Goal: Task Accomplishment & Management: Manage account settings

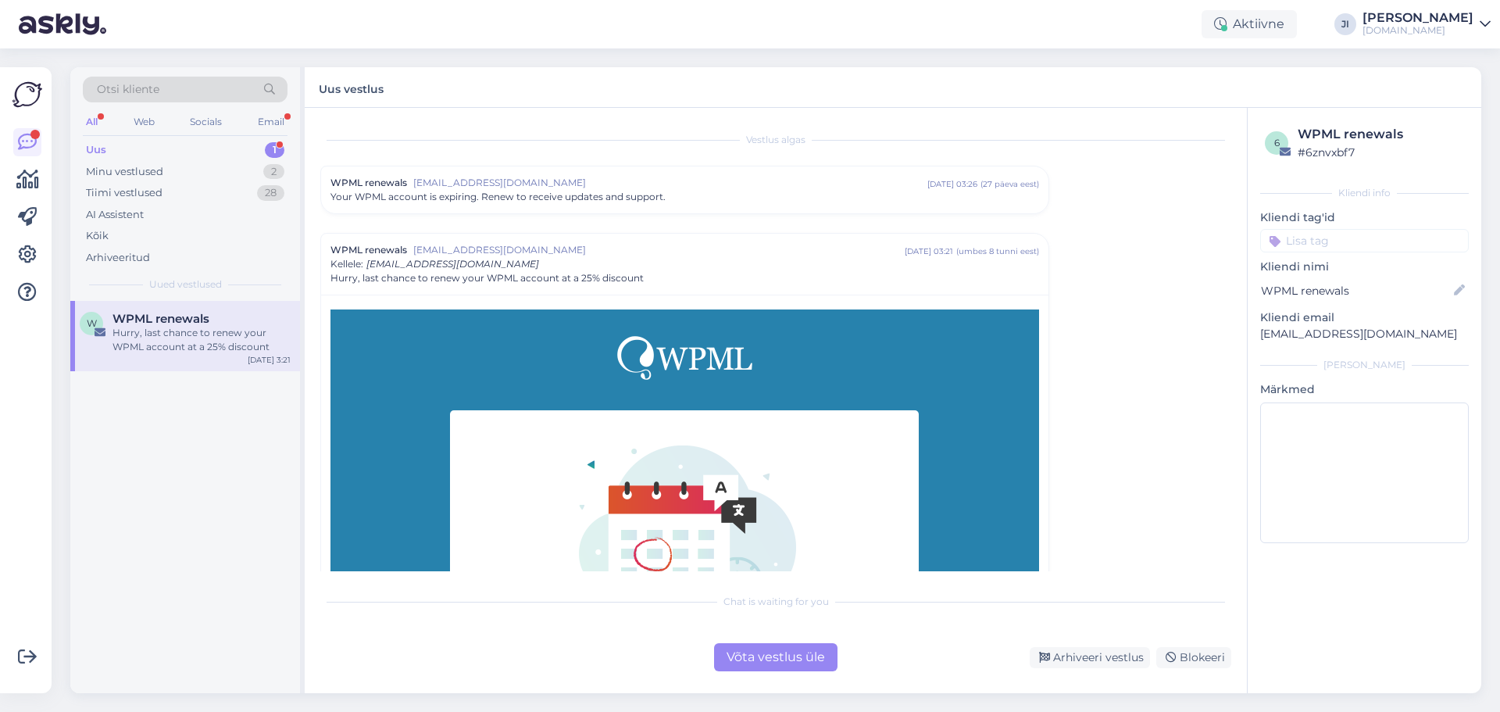
click at [258, 152] on div "Uus 1" at bounding box center [185, 150] width 205 height 22
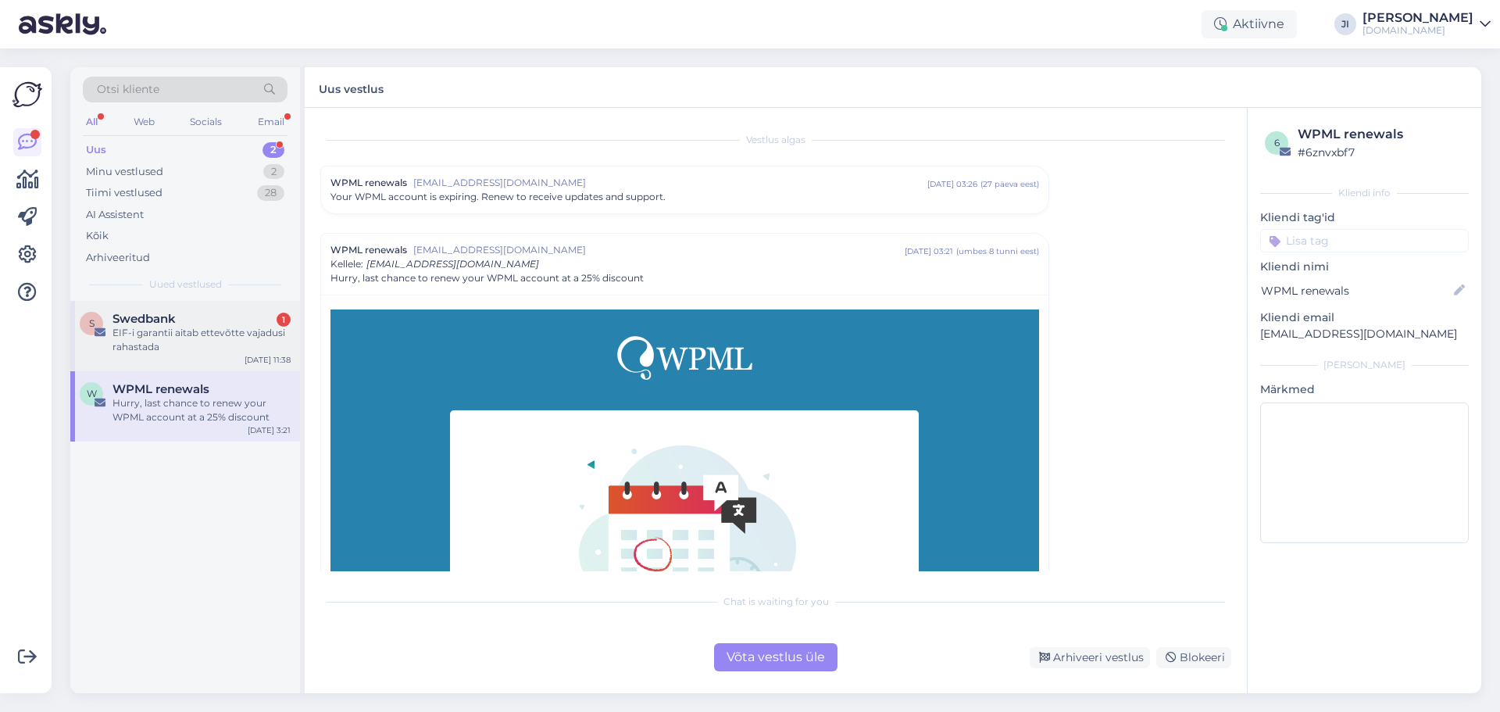
click at [251, 329] on div "EIF-i garantii aitab ettevõtte vajadusi rahastada" at bounding box center [201, 340] width 178 height 28
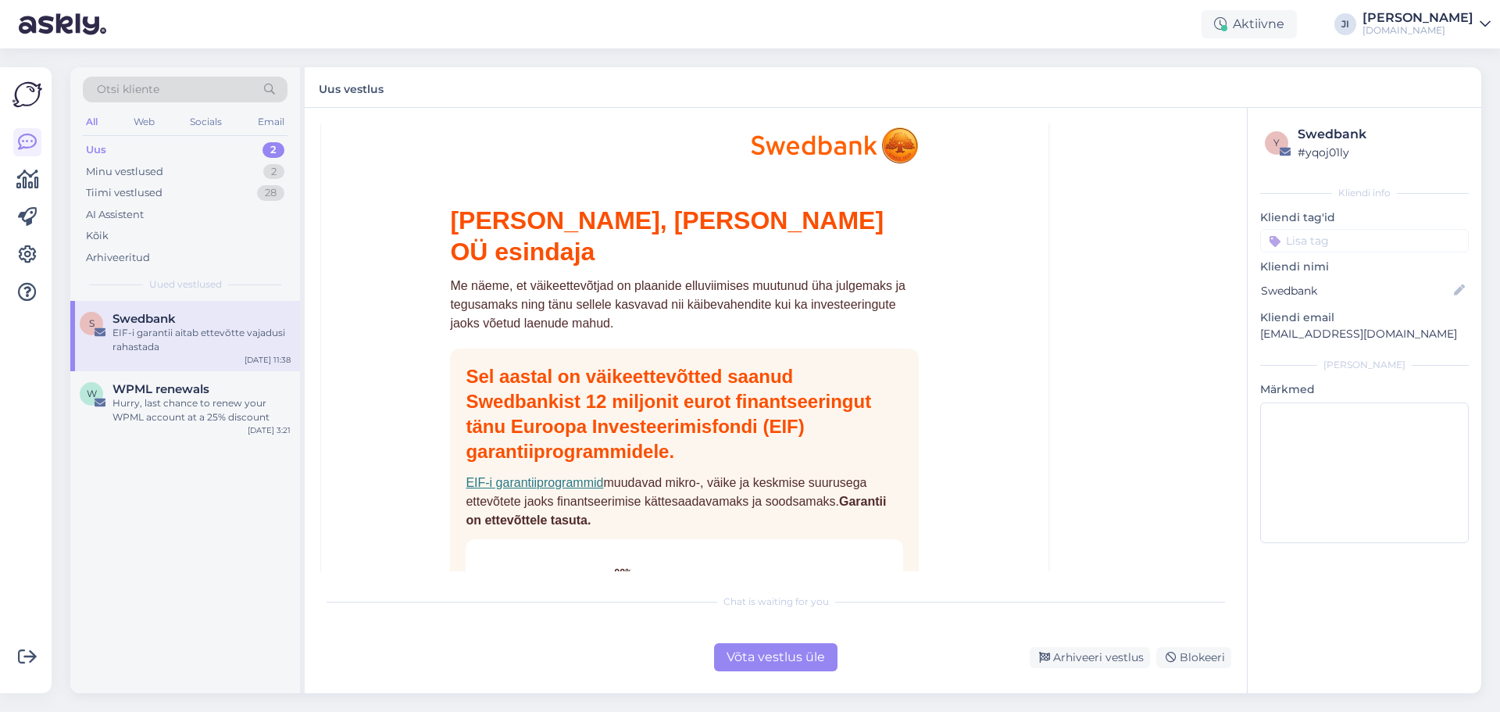
scroll to position [156, 0]
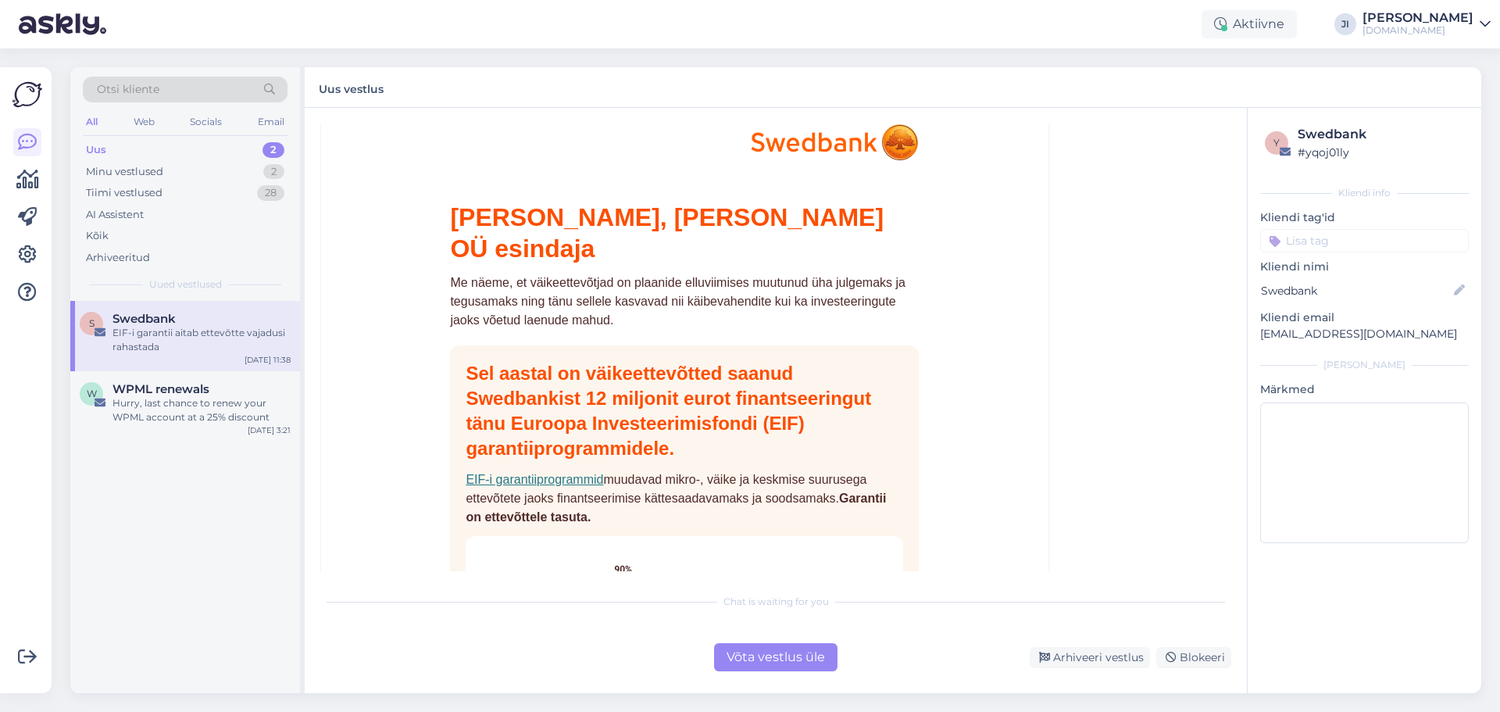
click at [787, 656] on div "Võta vestlus üle" at bounding box center [775, 657] width 123 height 28
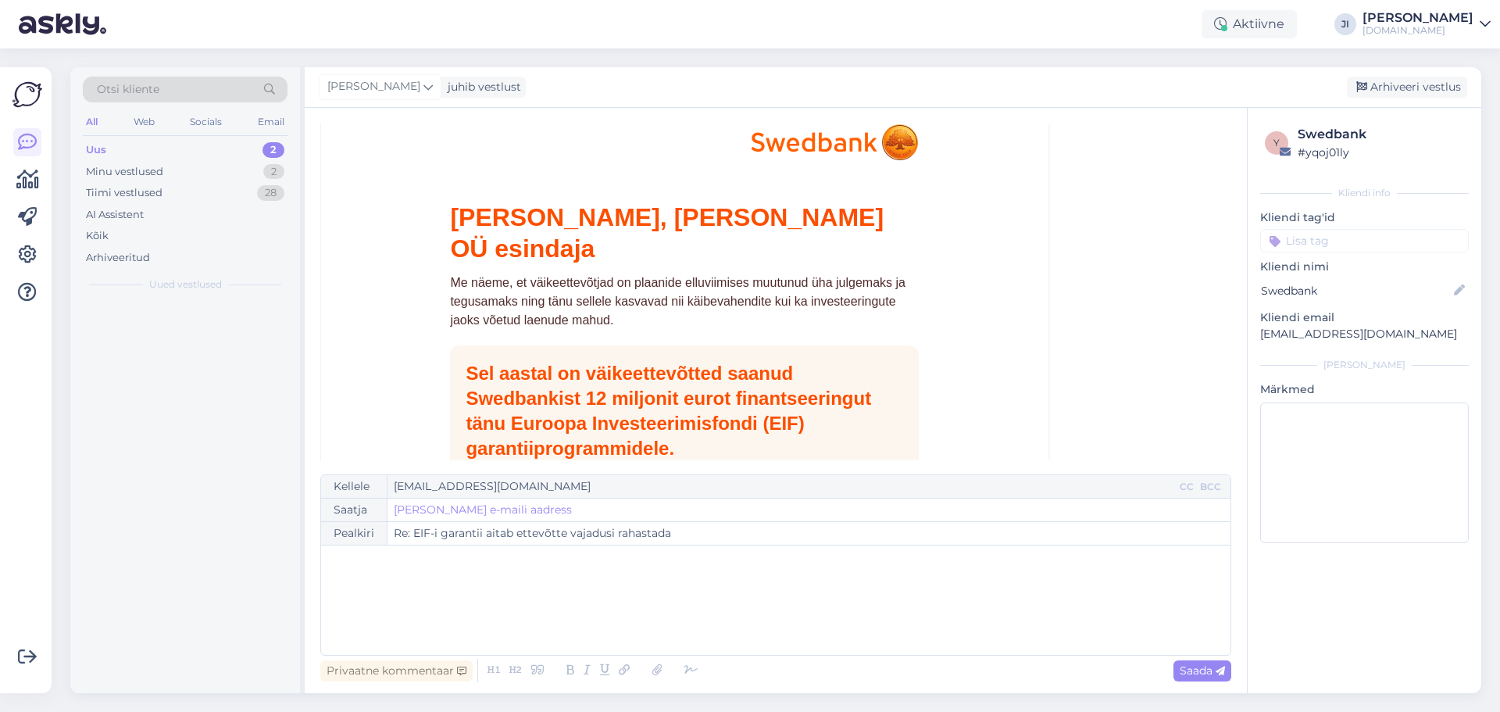
scroll to position [42, 0]
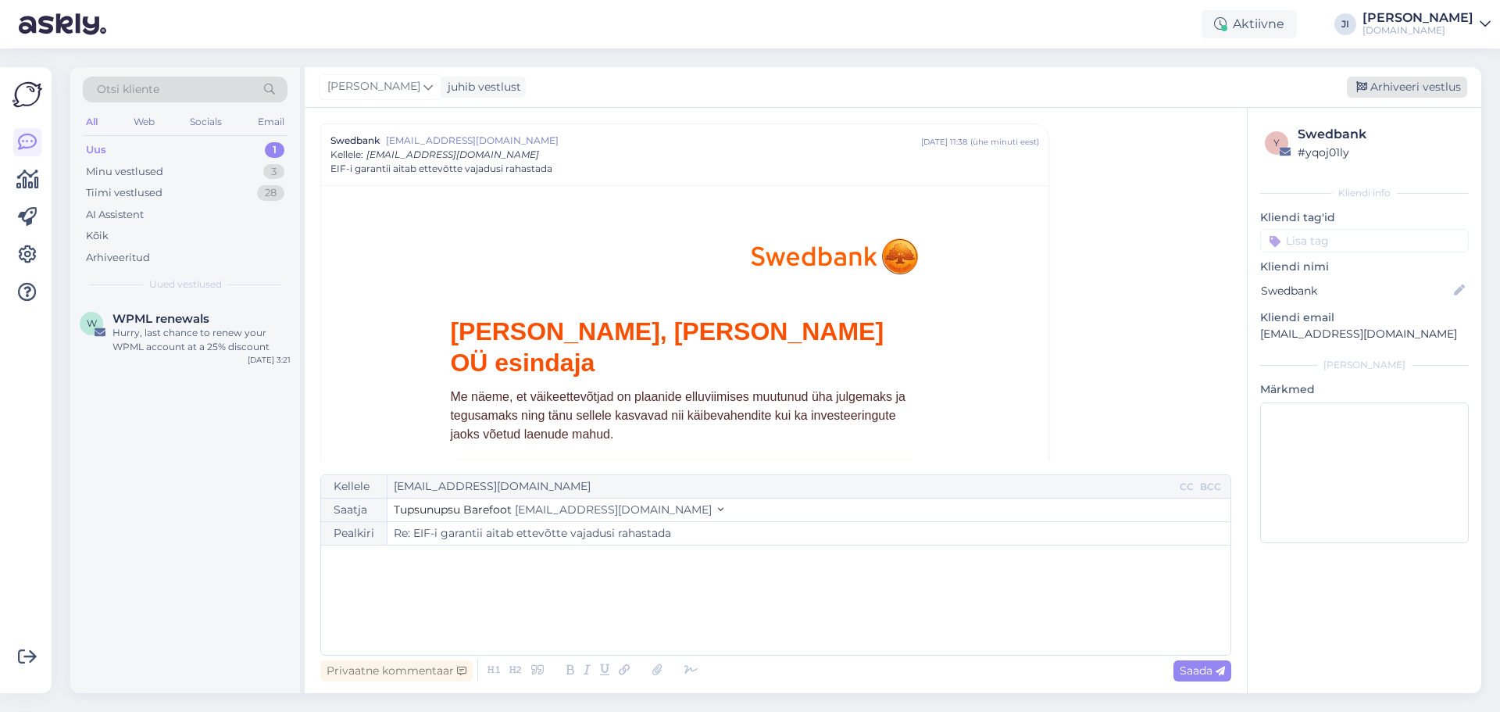
click at [1421, 86] on div "Arhiveeri vestlus" at bounding box center [1407, 87] width 120 height 21
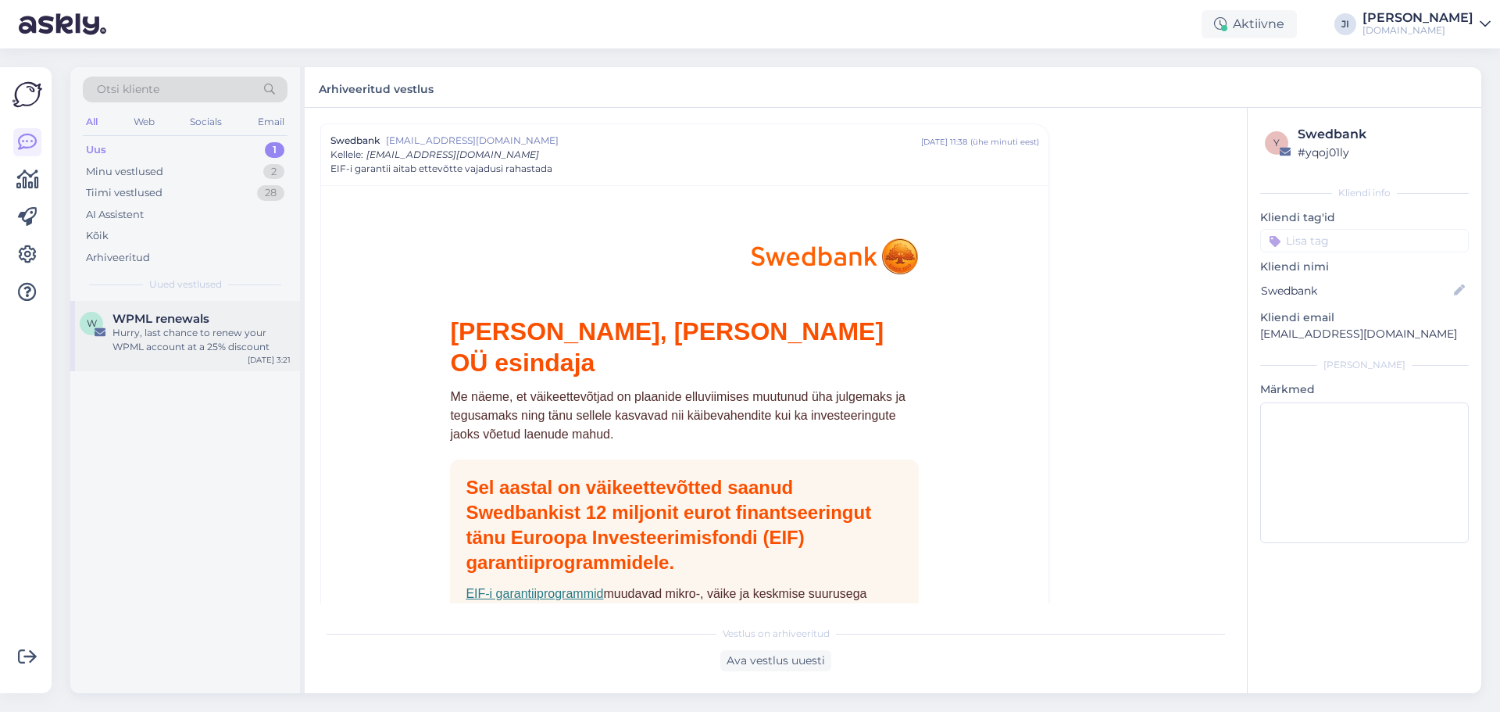
click at [209, 321] on span "WPML renewals" at bounding box center [160, 319] width 97 height 14
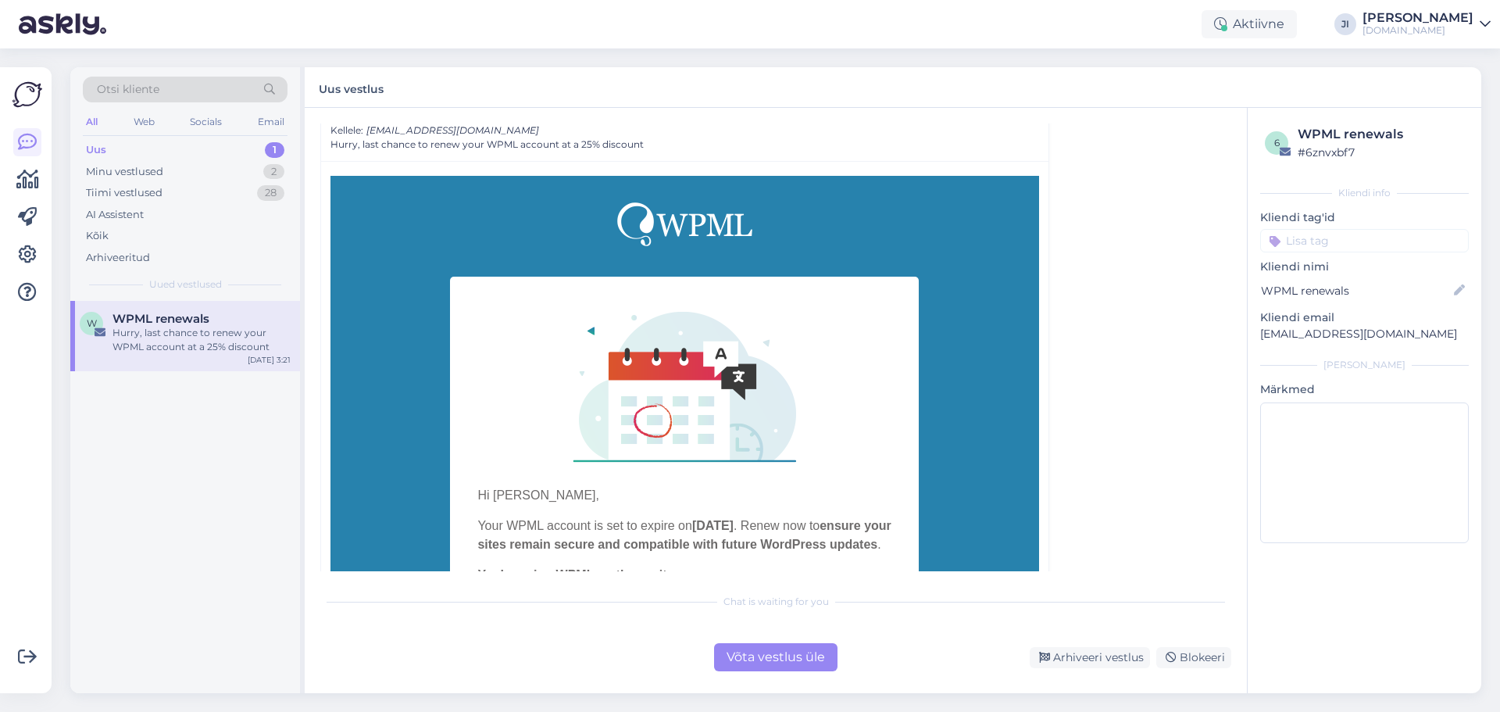
scroll to position [0, 0]
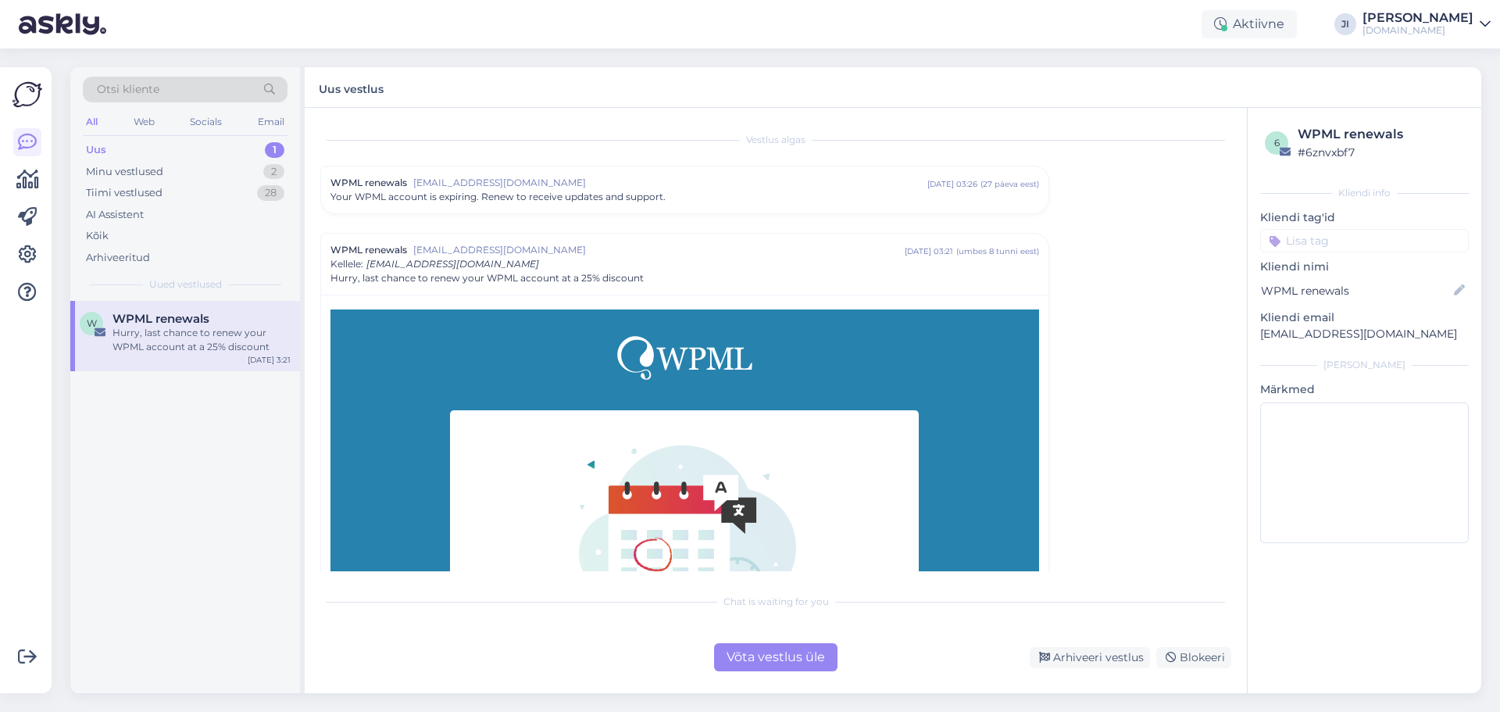
click at [765, 660] on div "Võta vestlus üle" at bounding box center [775, 657] width 123 height 28
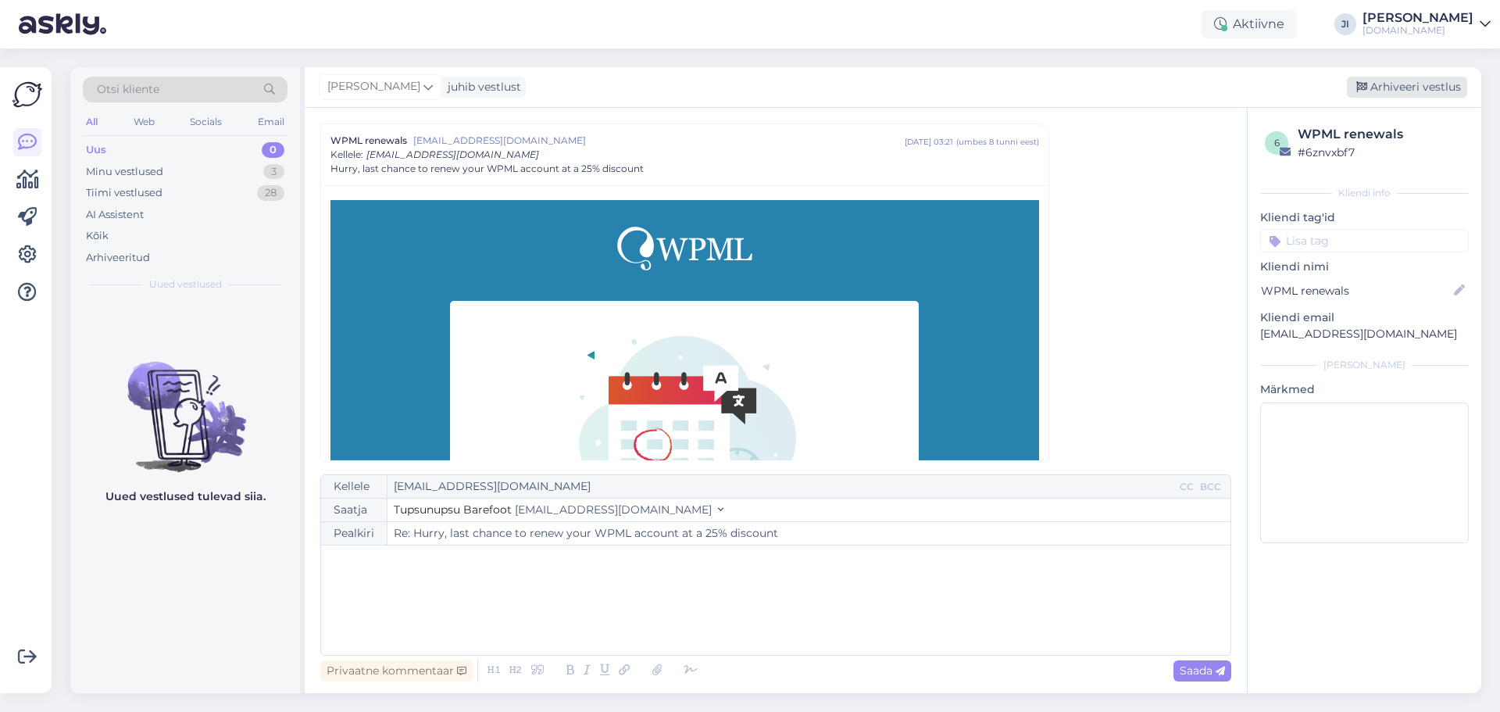
click at [1458, 87] on div "Arhiveeri vestlus" at bounding box center [1407, 87] width 120 height 21
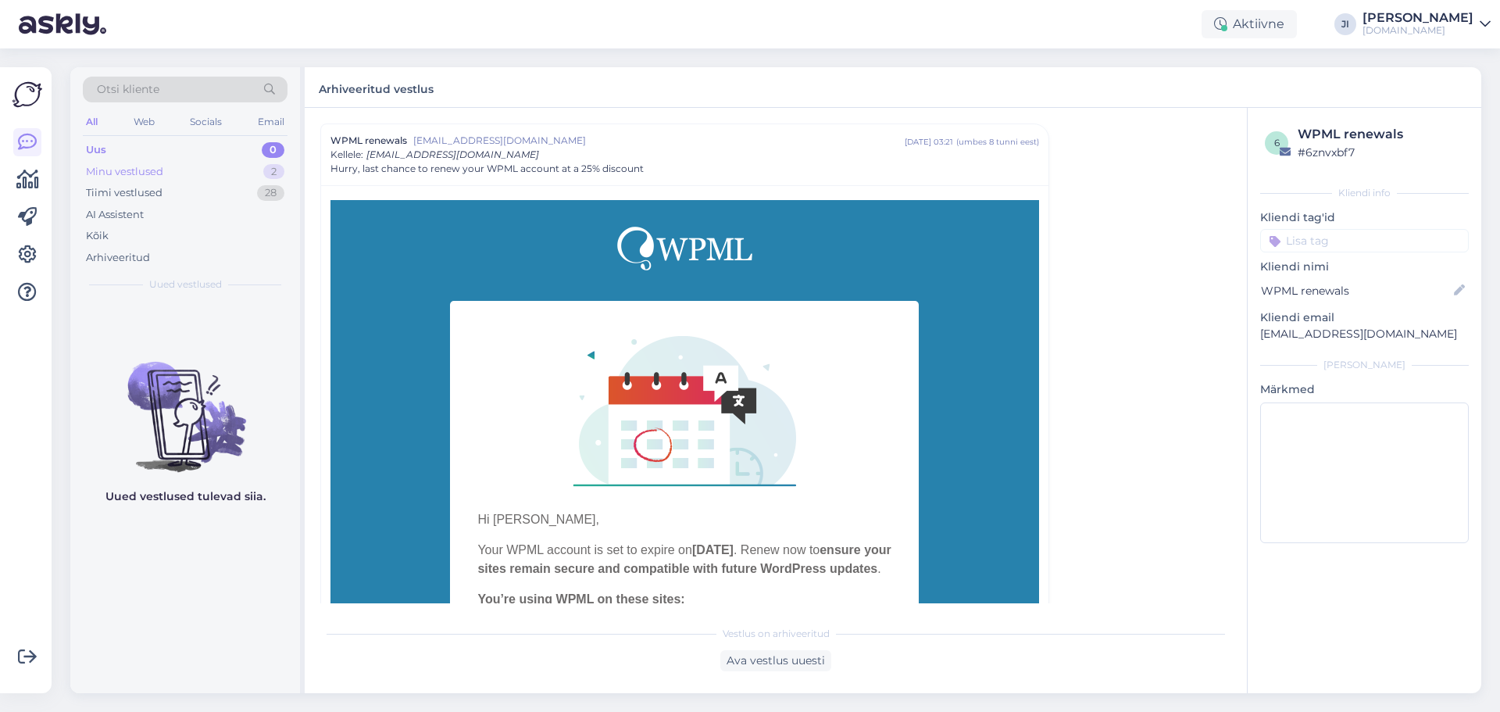
click at [261, 173] on div "Minu vestlused 2" at bounding box center [185, 172] width 205 height 22
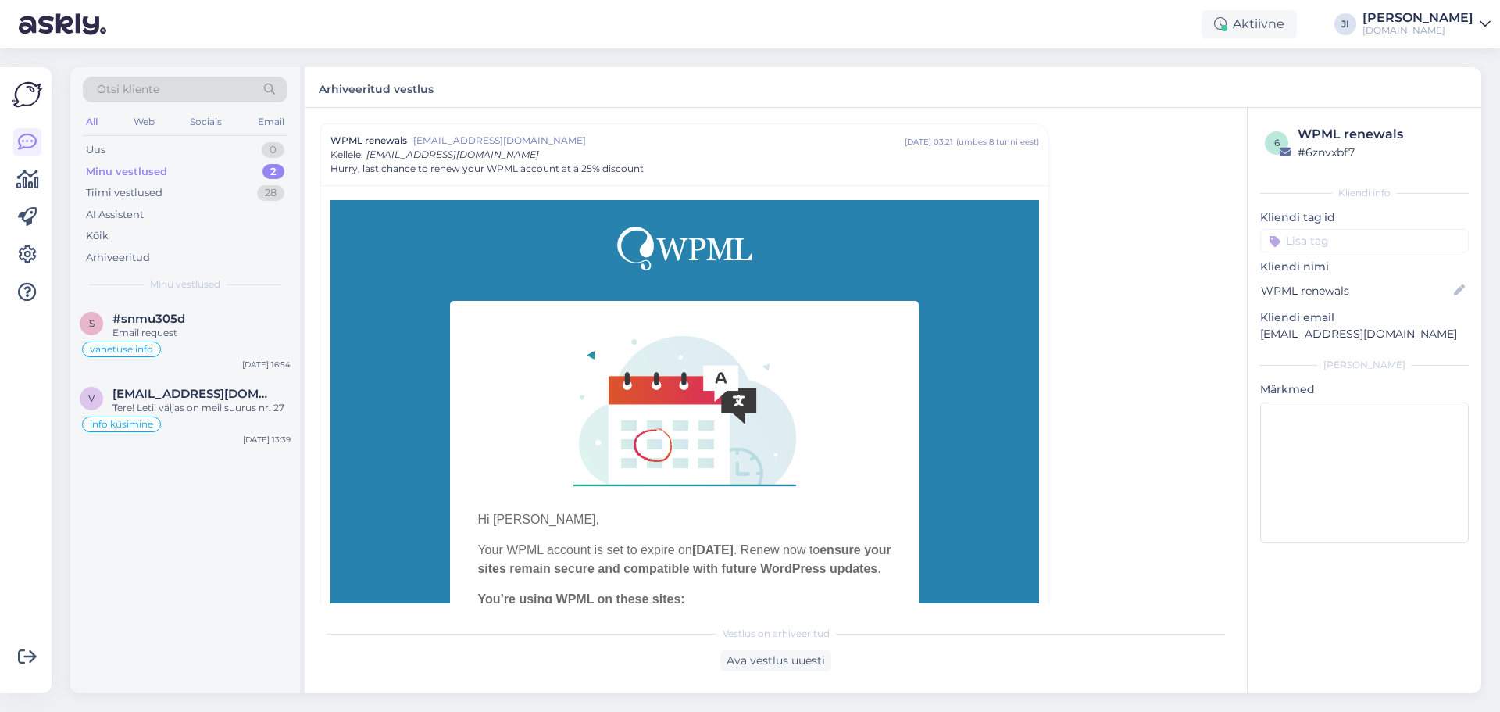
click at [225, 174] on div "Minu vestlused 2" at bounding box center [185, 172] width 205 height 22
drag, startPoint x: 230, startPoint y: 346, endPoint x: 213, endPoint y: 334, distance: 20.8
click at [213, 334] on div "Email request" at bounding box center [201, 333] width 178 height 14
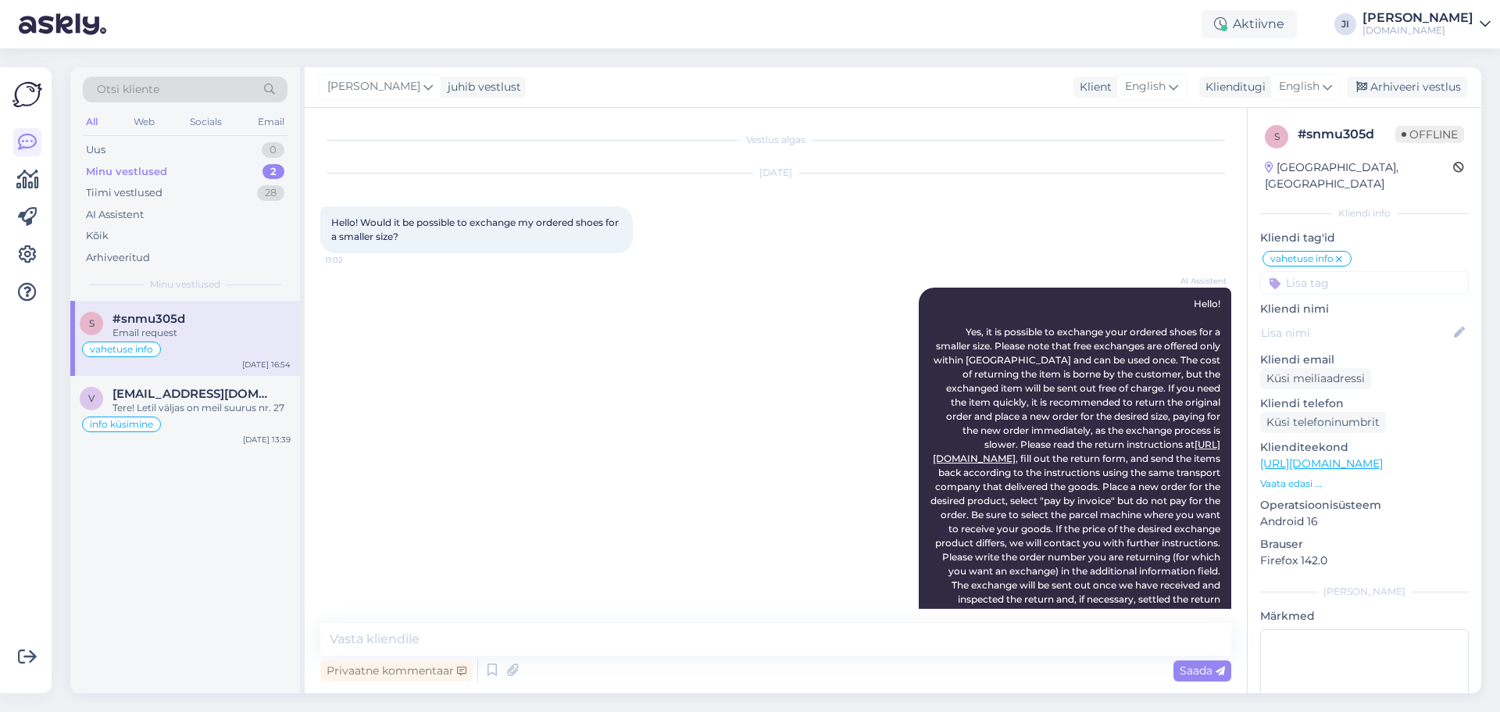
scroll to position [219, 0]
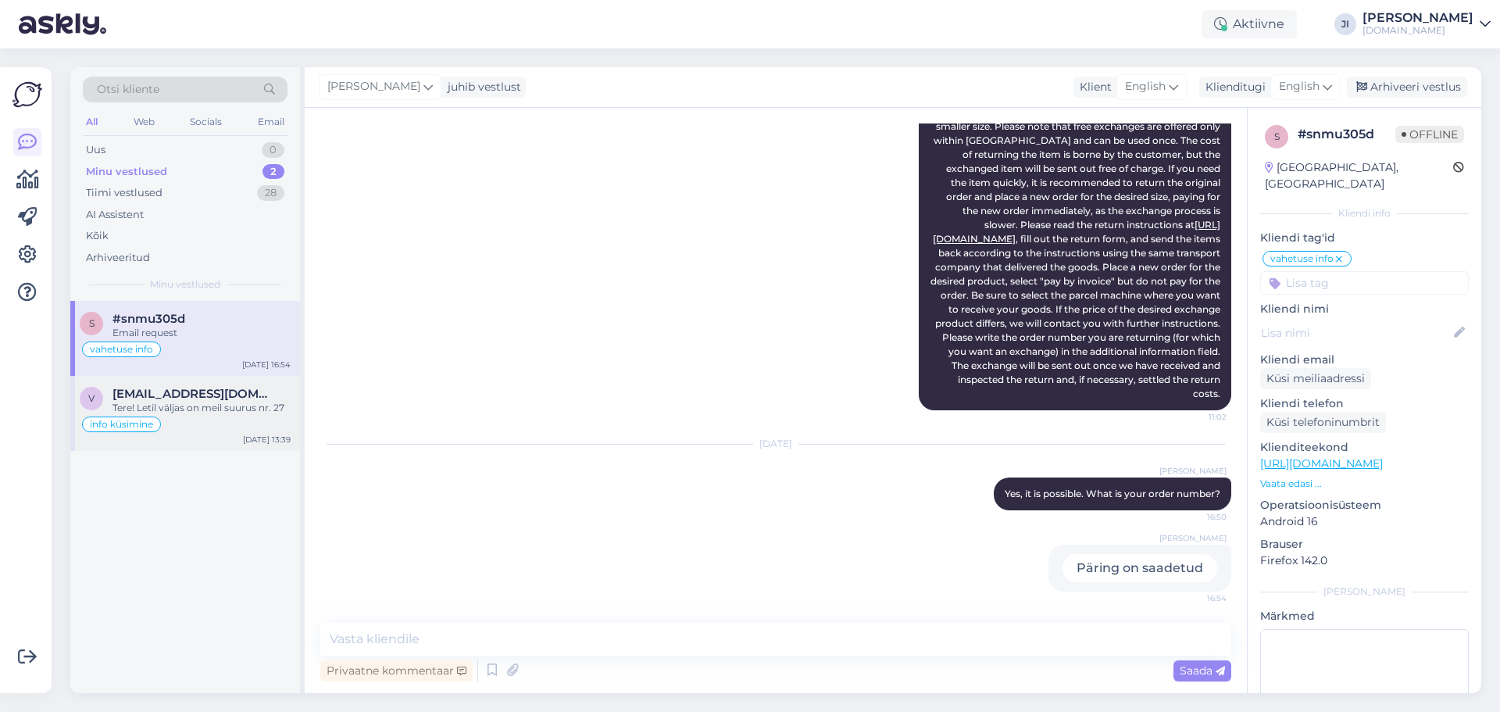
click at [192, 404] on div "Tere! Letil väljas on meil suurus nr. 27" at bounding box center [201, 408] width 178 height 14
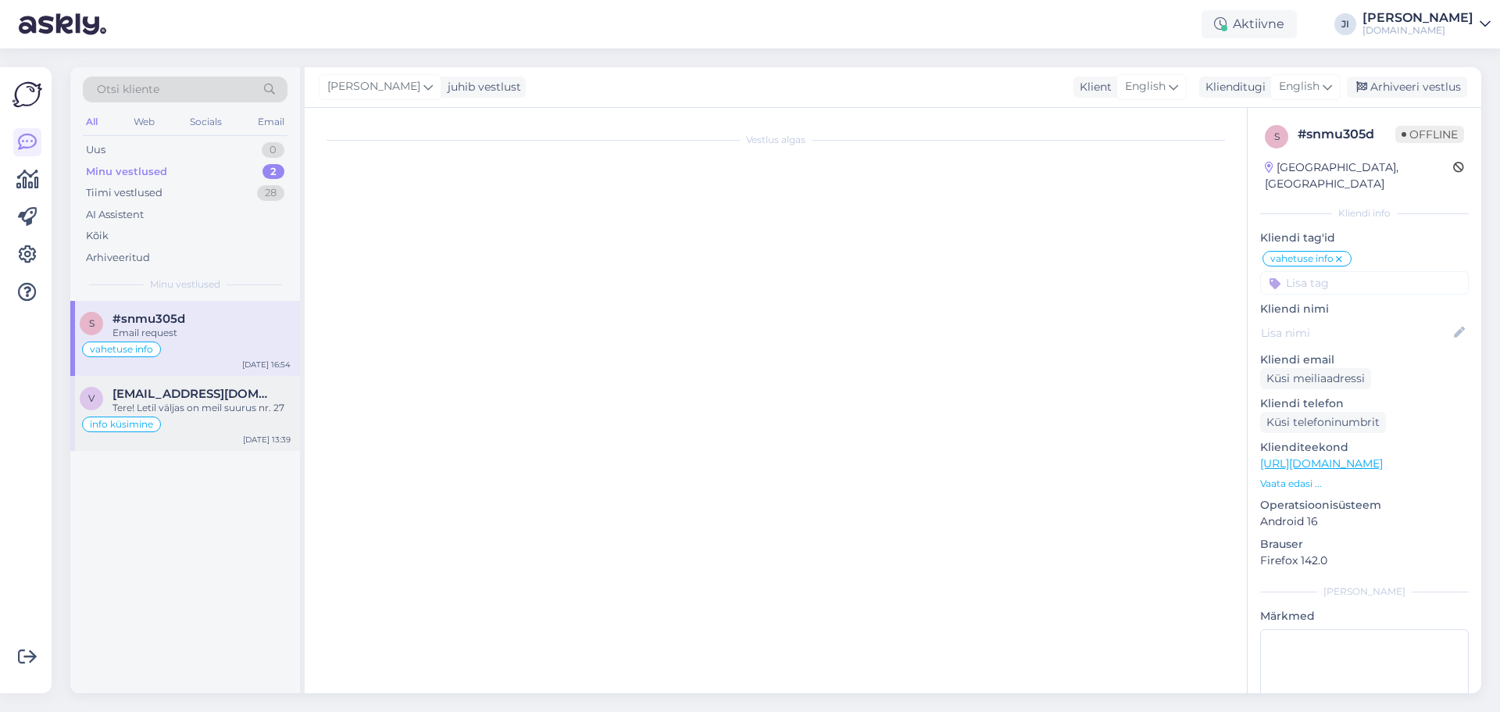
scroll to position [76, 0]
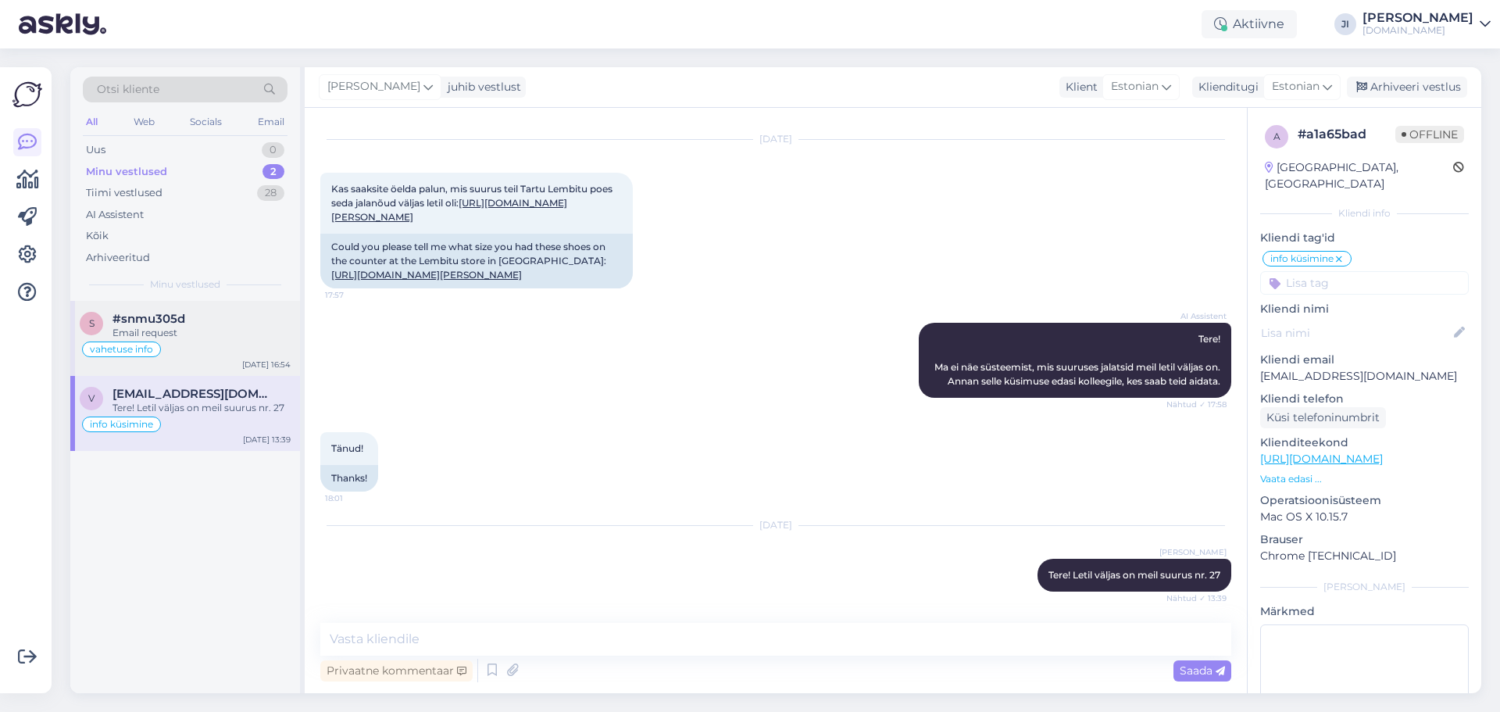
click at [201, 333] on div "Email request" at bounding box center [201, 333] width 178 height 14
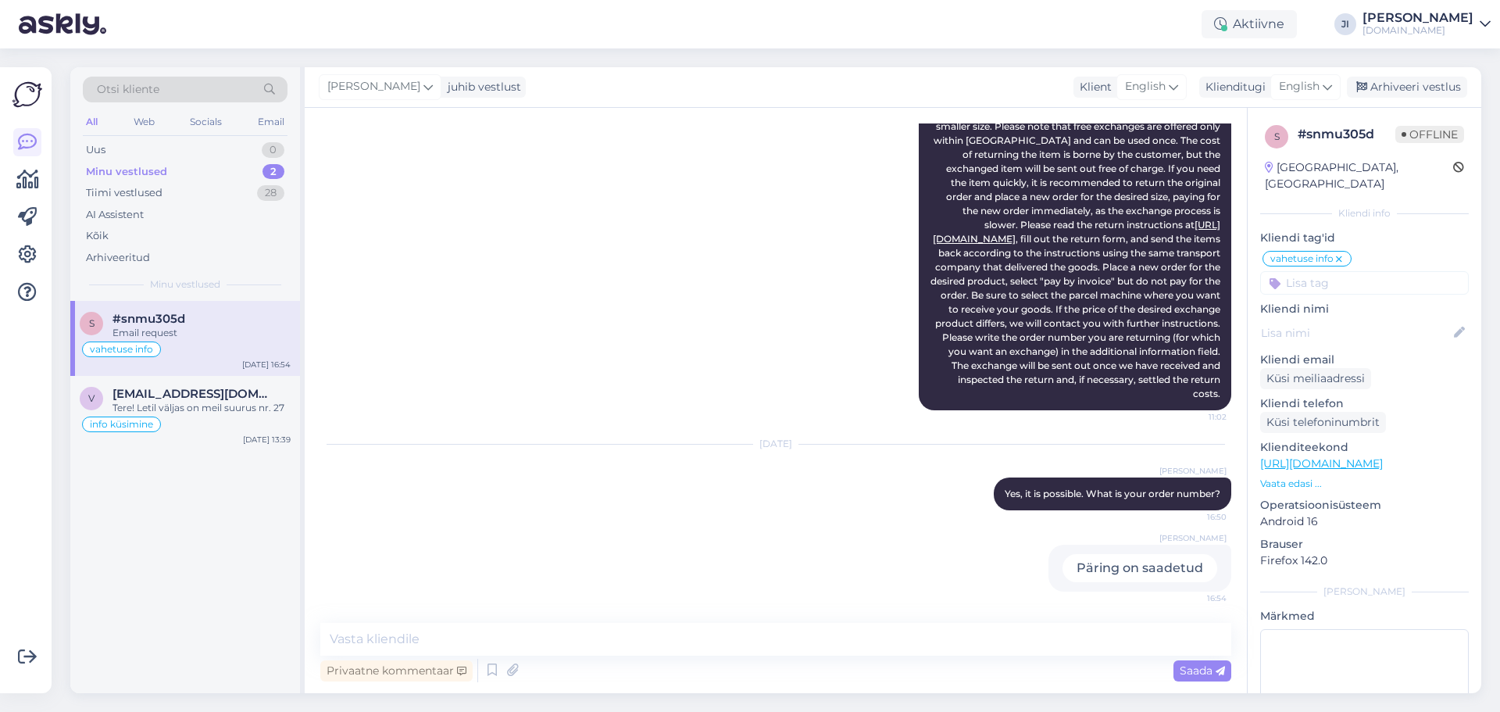
scroll to position [0, 0]
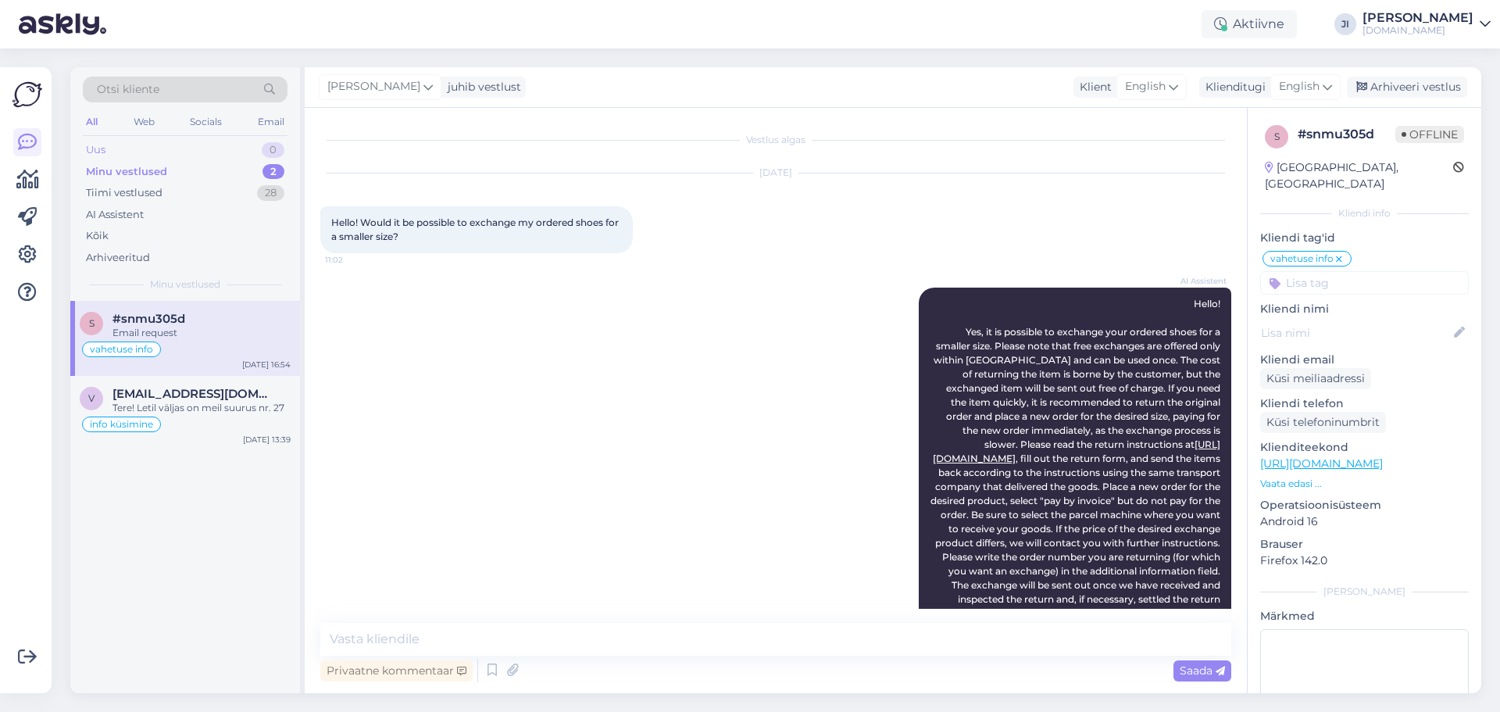
click at [216, 145] on div "Uus 0" at bounding box center [185, 150] width 205 height 22
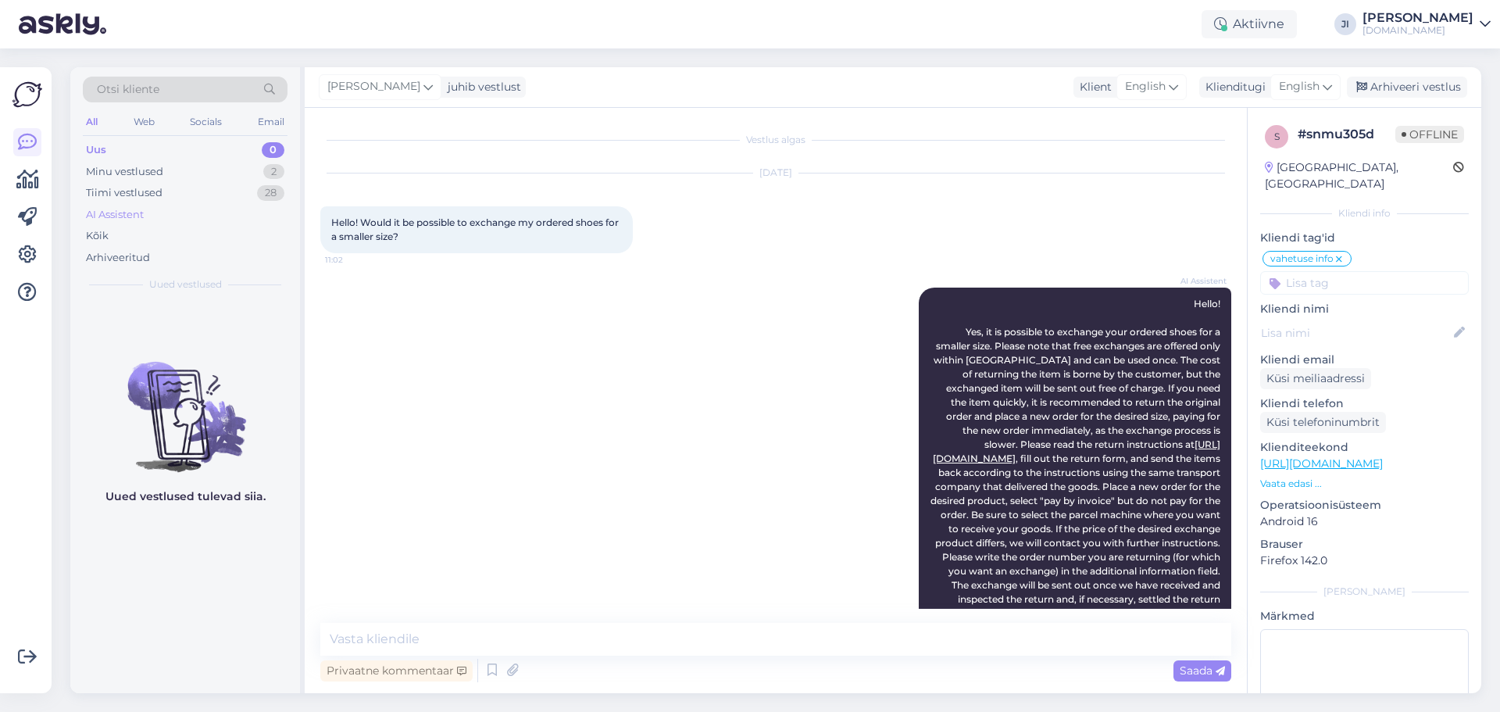
click at [121, 219] on div "AI Assistent" at bounding box center [115, 215] width 58 height 16
click at [156, 151] on div "Uus 0" at bounding box center [185, 150] width 205 height 22
click at [187, 176] on div "Minu vestlused 2" at bounding box center [185, 172] width 205 height 22
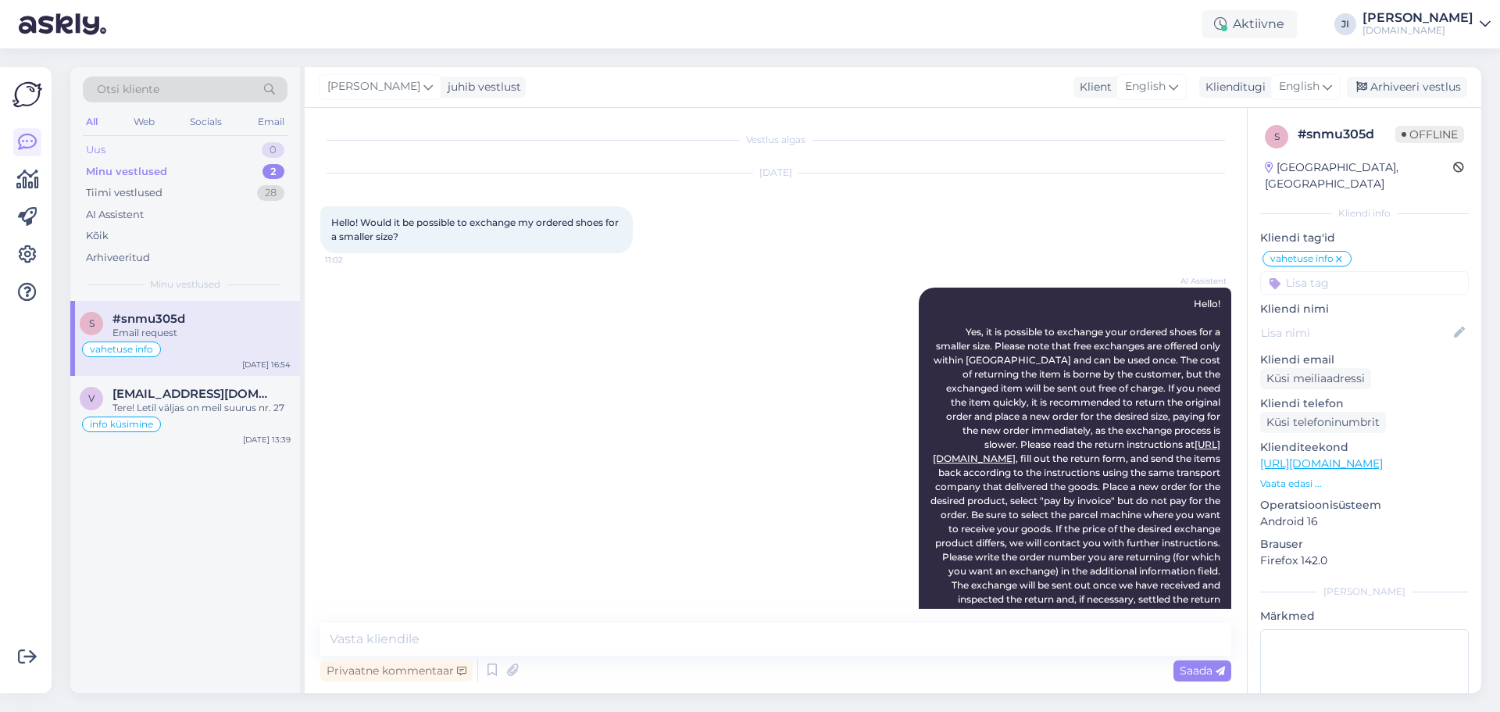
click at [187, 153] on div "Uus 0" at bounding box center [185, 150] width 205 height 22
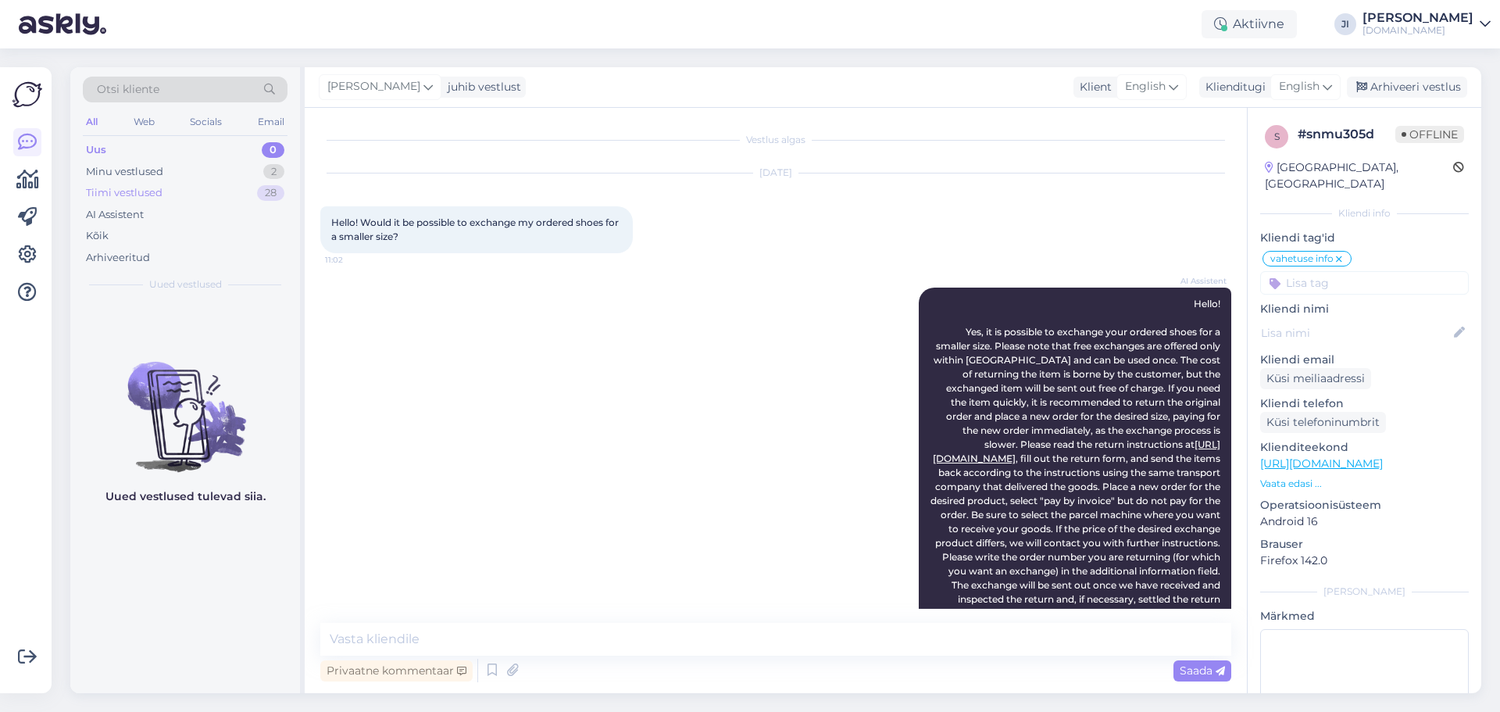
click at [241, 198] on div "Tiimi vestlused 28" at bounding box center [185, 193] width 205 height 22
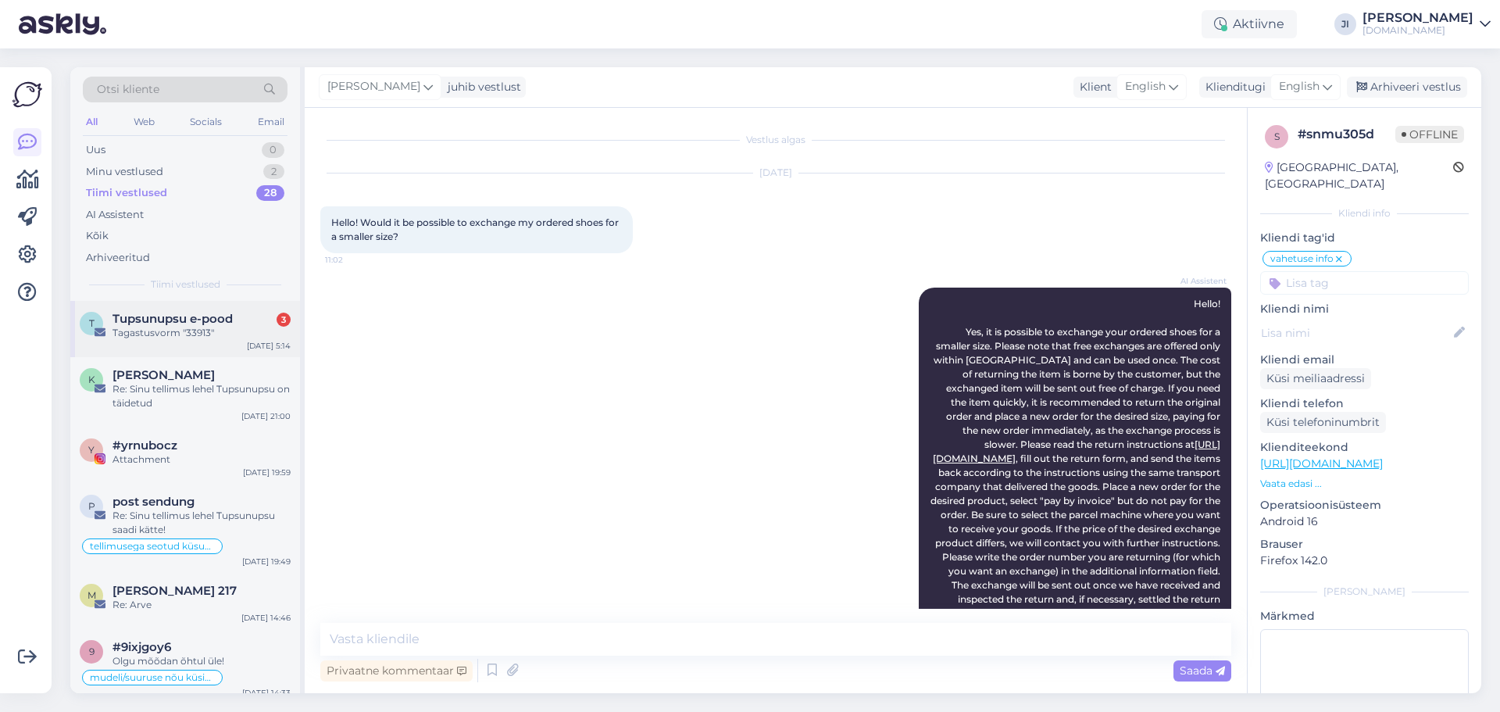
click at [243, 335] on div "Tagastusvorm "33913"" at bounding box center [201, 333] width 178 height 14
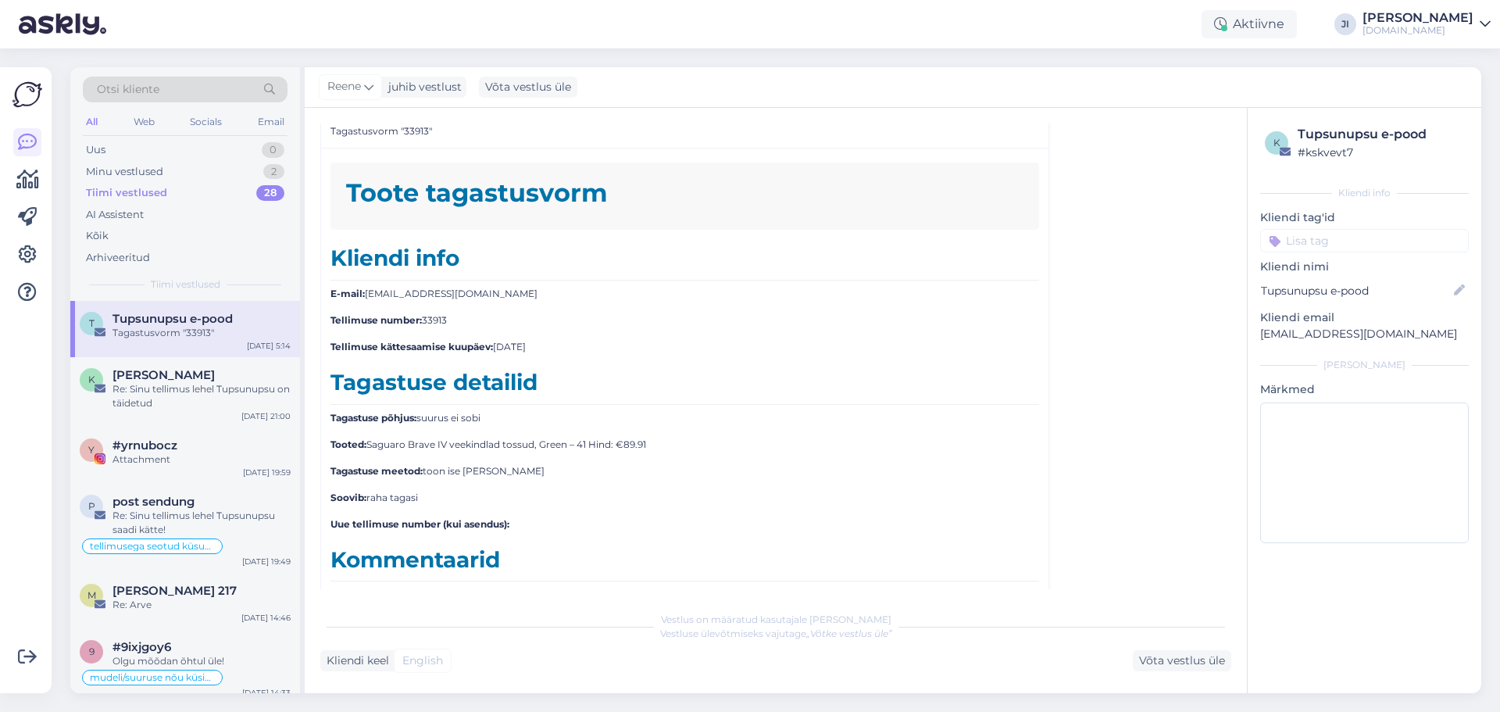
scroll to position [3160, 0]
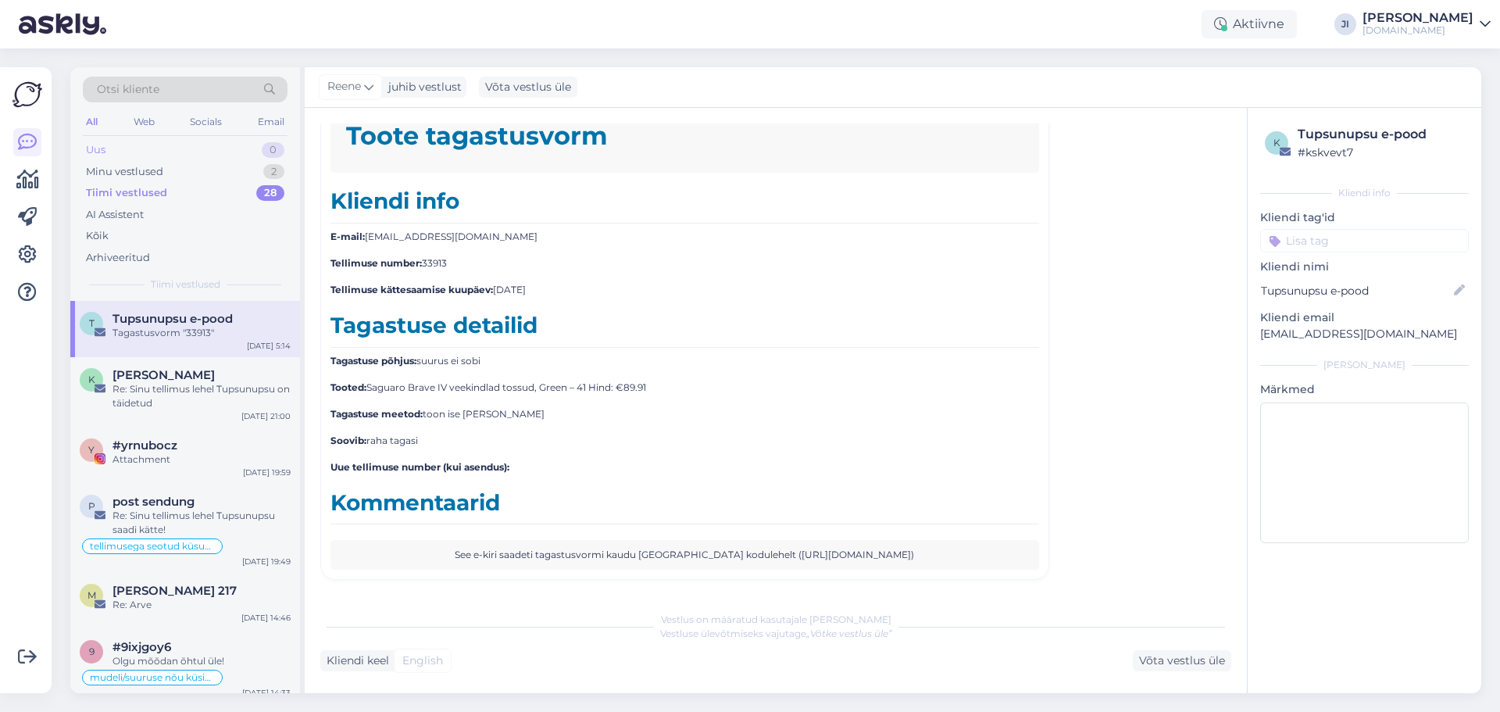
click at [187, 153] on div "Uus 0" at bounding box center [185, 150] width 205 height 22
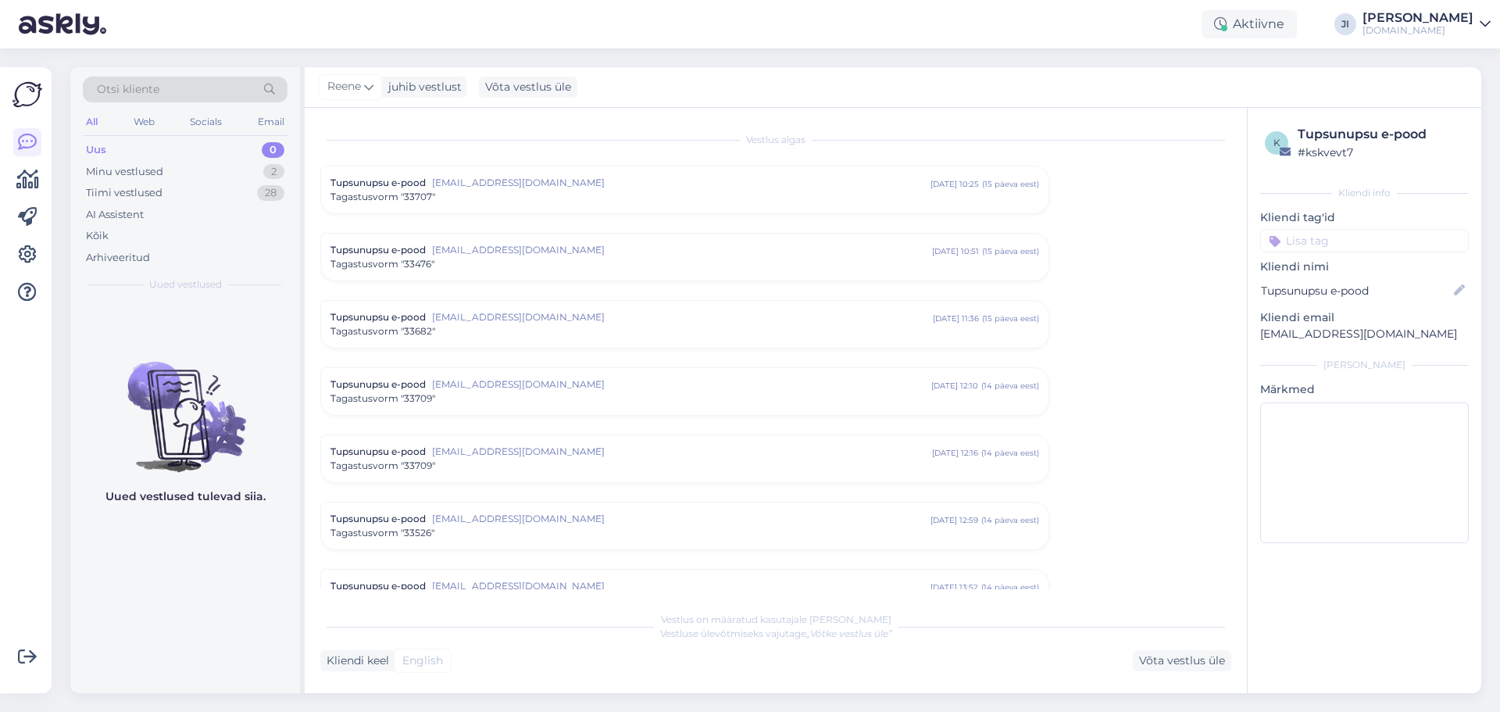
scroll to position [78, 0]
